Goal: Find specific page/section: Find specific page/section

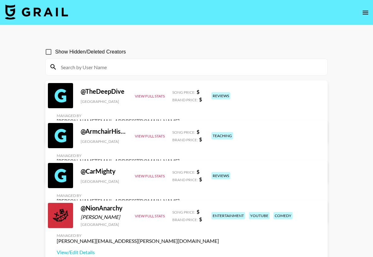
click at [86, 68] on input at bounding box center [190, 67] width 266 height 10
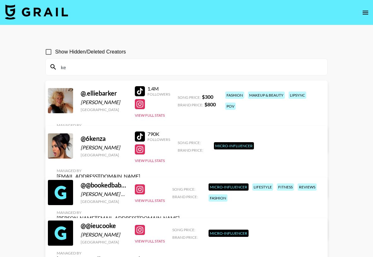
type input "k"
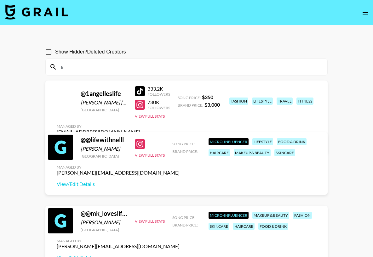
type input "l"
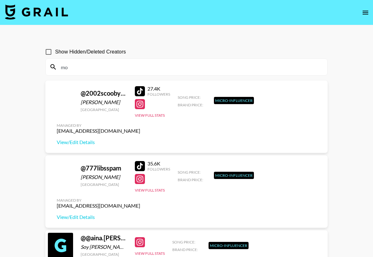
type input "m"
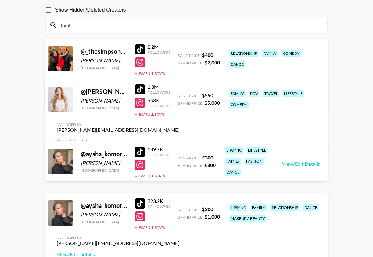
scroll to position [43, 0]
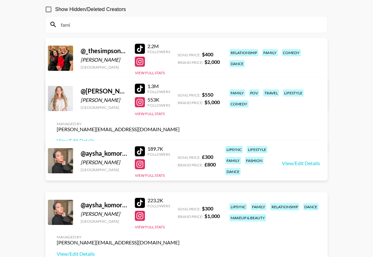
click at [69, 26] on input "fami" at bounding box center [190, 25] width 266 height 10
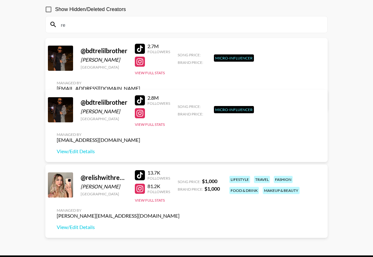
type input "r"
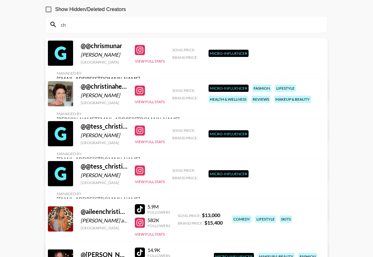
type input "c"
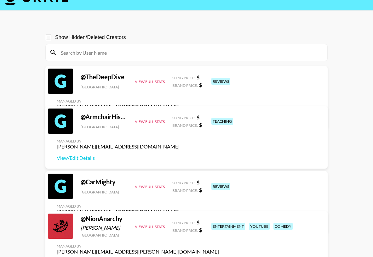
scroll to position [0, 0]
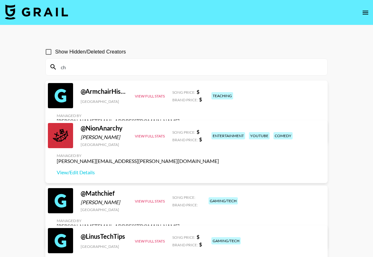
type input "c"
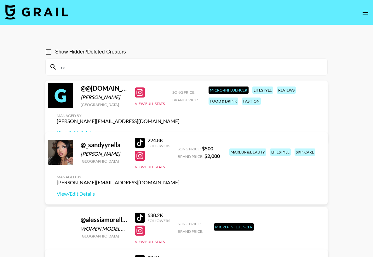
type input "r"
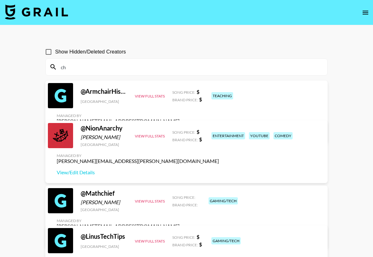
type input "c"
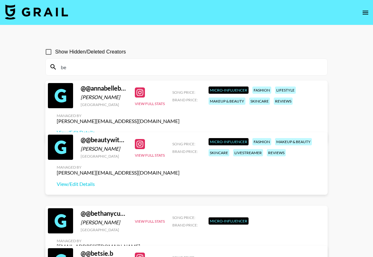
type input "b"
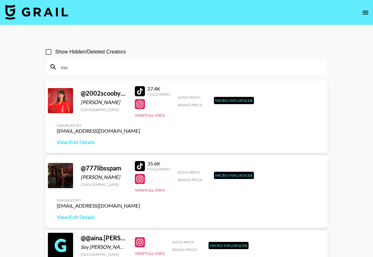
type input "m"
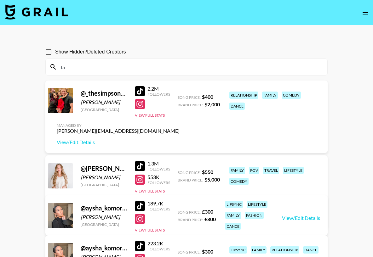
type input "f"
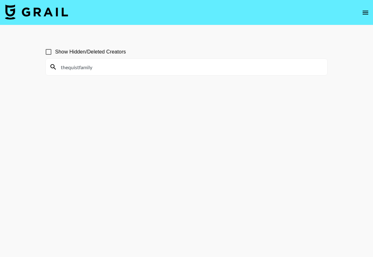
click at [85, 66] on input "thequistfamily" at bounding box center [190, 67] width 266 height 10
click at [71, 73] on div "[PERSON_NAME]" at bounding box center [187, 67] width 282 height 16
click at [71, 69] on input "[PERSON_NAME]" at bounding box center [190, 67] width 266 height 10
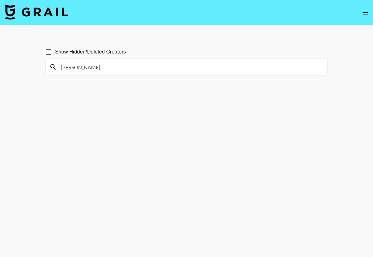
click at [71, 69] on input "[PERSON_NAME]" at bounding box center [190, 67] width 266 height 10
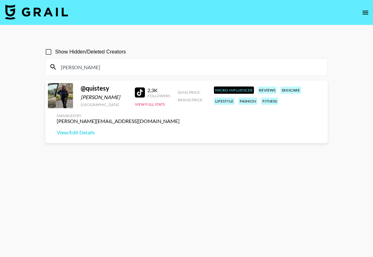
click at [82, 67] on input "[PERSON_NAME]" at bounding box center [190, 67] width 266 height 10
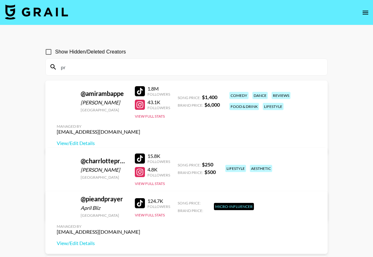
type input "p"
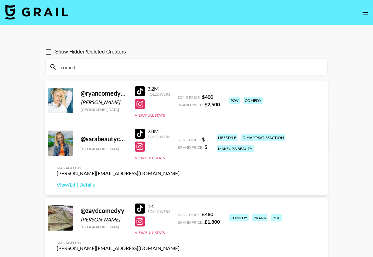
click at [105, 65] on input "comed" at bounding box center [190, 67] width 266 height 10
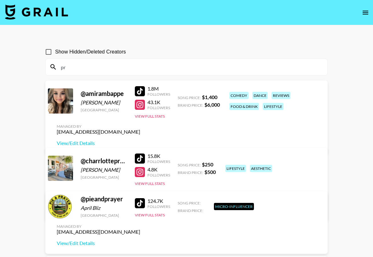
type input "p"
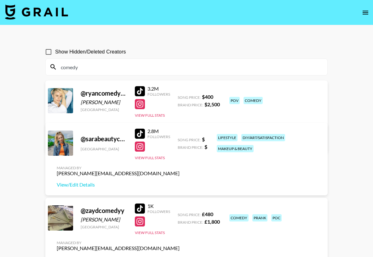
click at [81, 66] on input "comedy" at bounding box center [190, 67] width 266 height 10
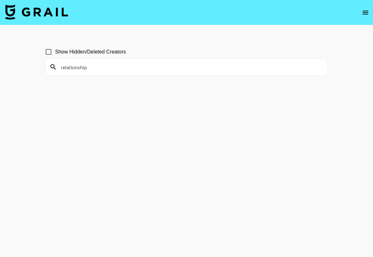
type input "relationship"
click at [50, 54] on input "Show Hidden/Deleted Creators" at bounding box center [48, 51] width 13 height 13
checkbox input "true"
click at [70, 65] on input "relationship" at bounding box center [190, 67] width 266 height 10
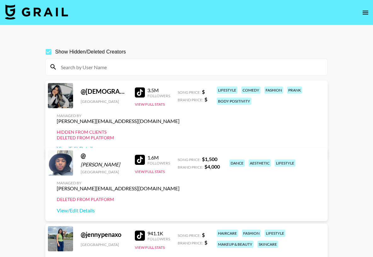
click at [72, 64] on input at bounding box center [190, 67] width 266 height 10
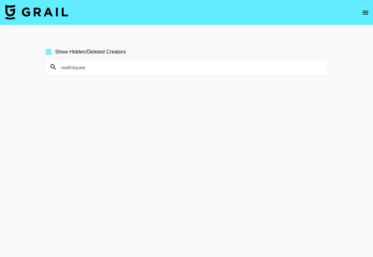
click at [75, 67] on input "reallniquee" at bounding box center [190, 67] width 266 height 10
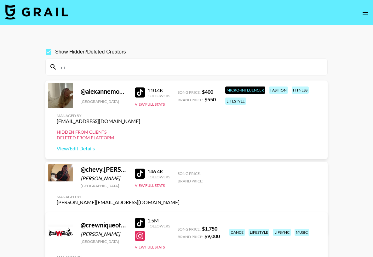
type input "n"
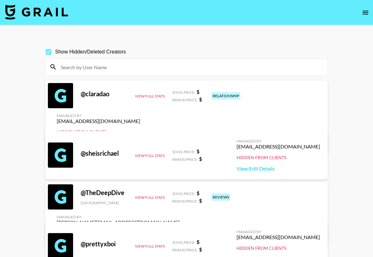
click at [96, 66] on input at bounding box center [190, 67] width 266 height 10
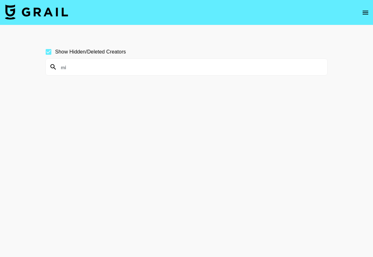
type input "m"
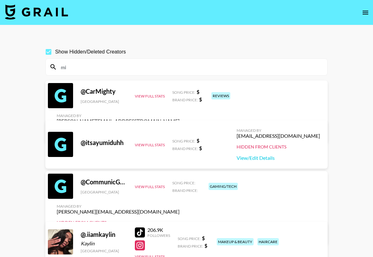
type input "m"
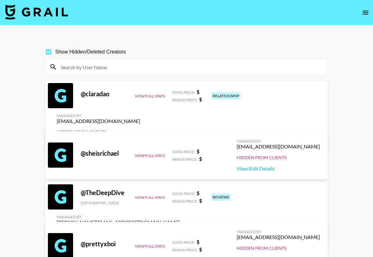
click at [90, 66] on input at bounding box center [190, 67] width 266 height 10
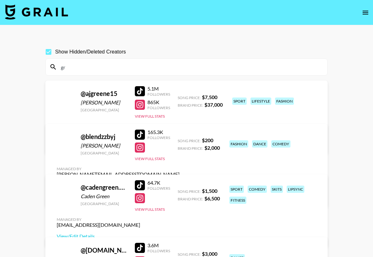
type input "g"
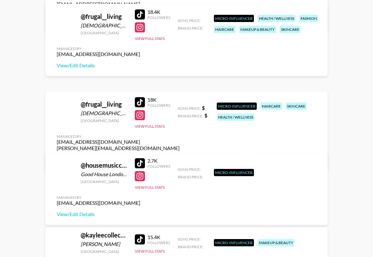
scroll to position [232, 0]
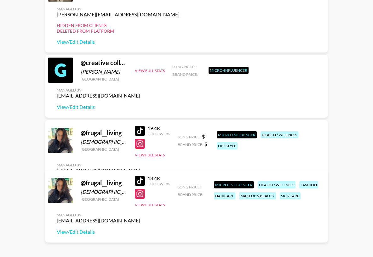
type input "colle"
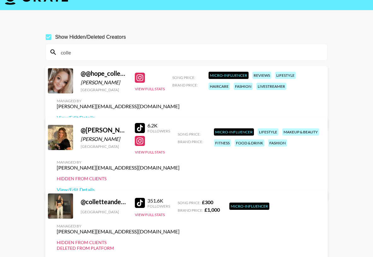
scroll to position [0, 0]
